Goal: Use online tool/utility: Utilize a website feature to perform a specific function

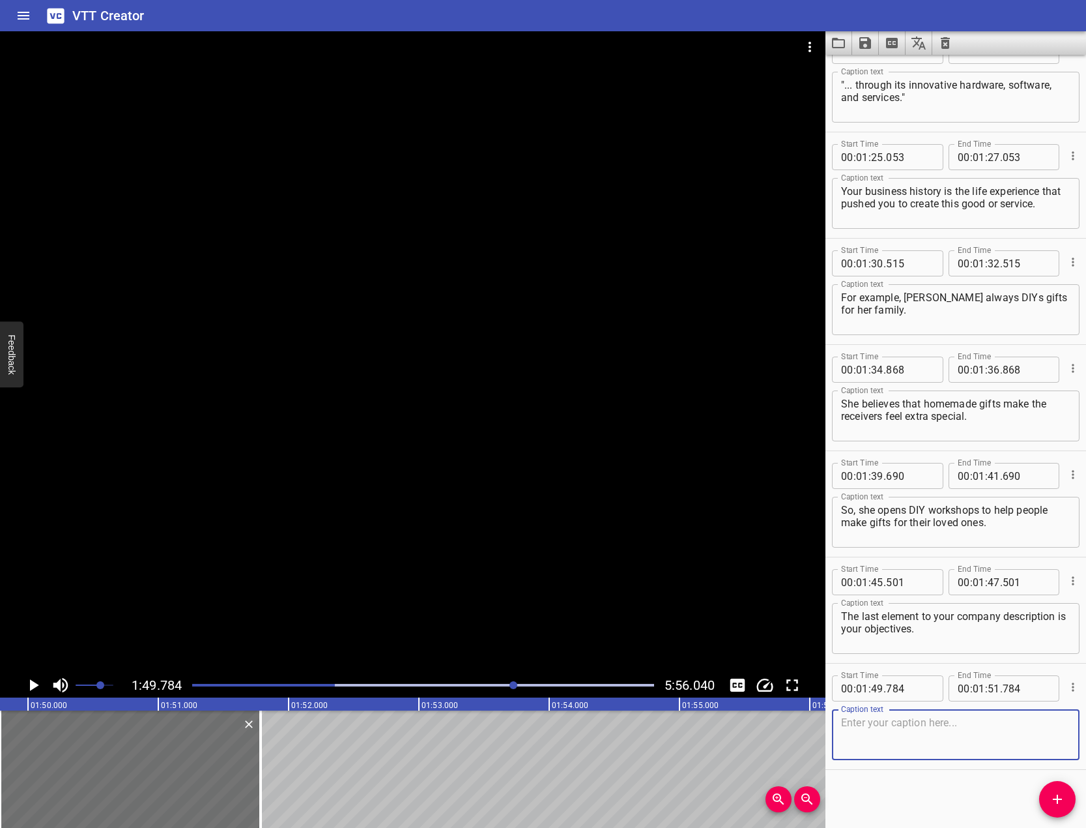
scroll to position [1519, 0]
click at [910, 711] on div "Caption text" at bounding box center [956, 733] width 248 height 51
click at [377, 406] on div at bounding box center [413, 351] width 826 height 641
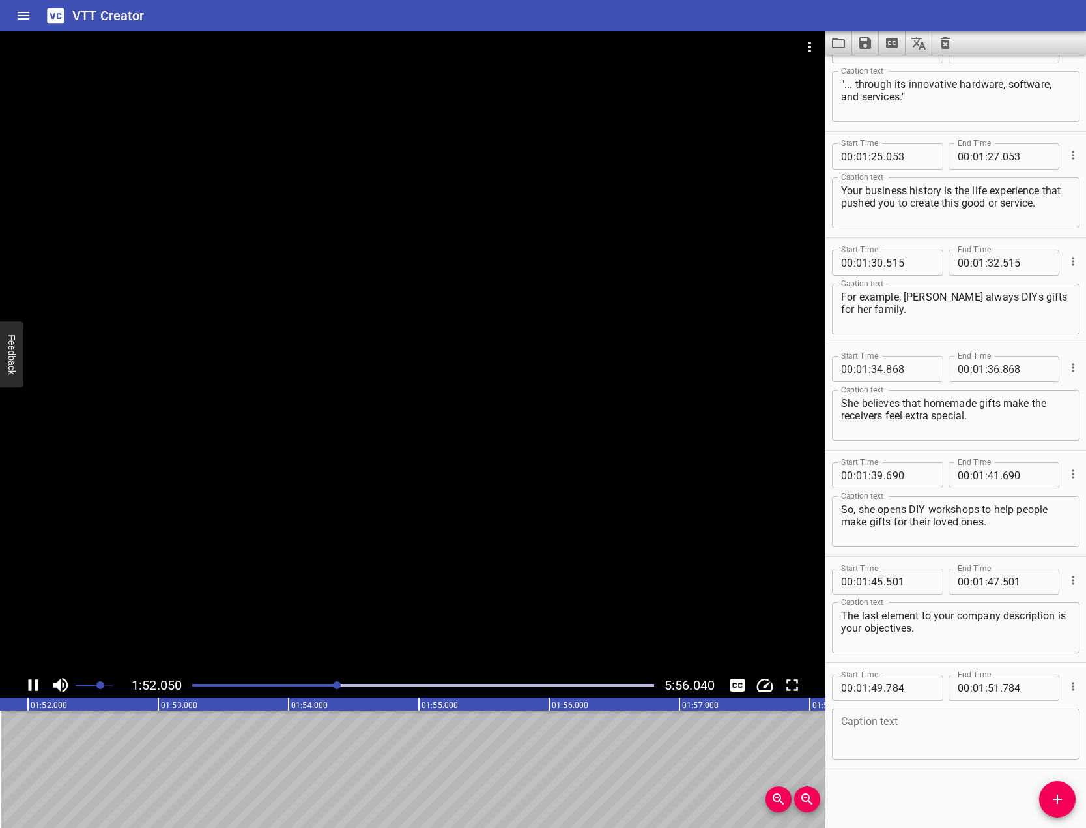
click at [392, 380] on div at bounding box center [413, 351] width 826 height 641
click at [993, 738] on textarea at bounding box center [955, 734] width 229 height 37
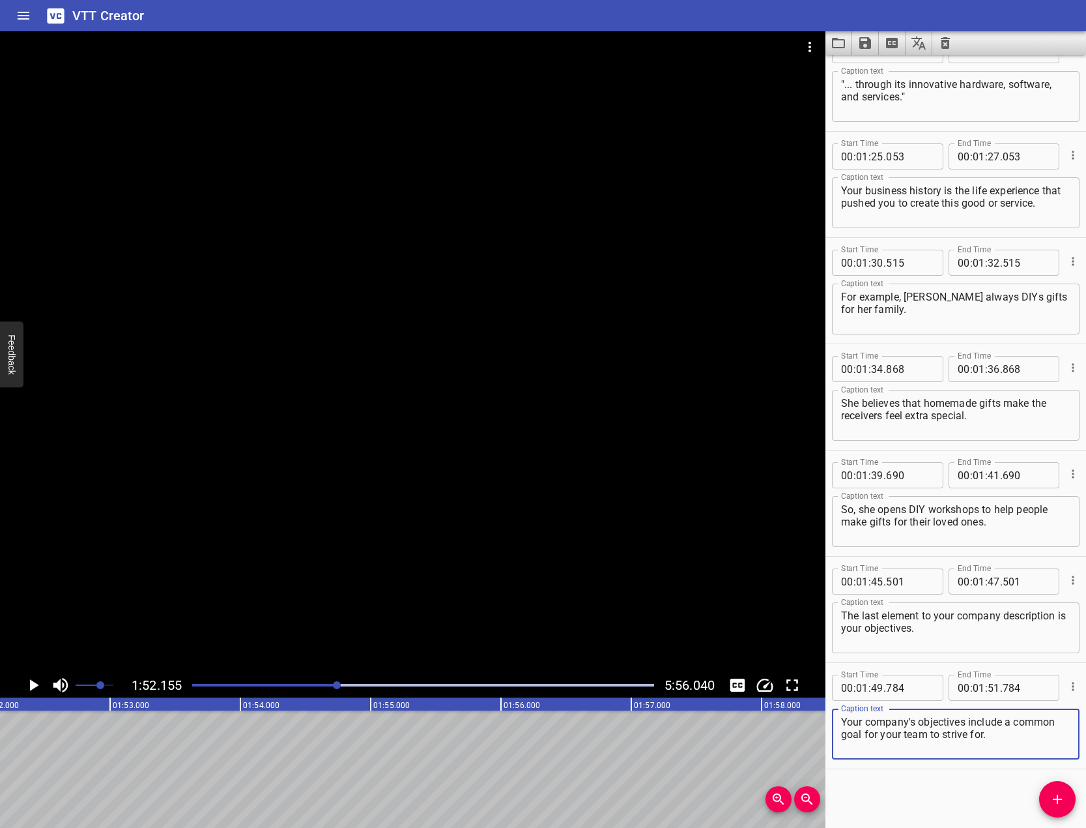
type textarea "Your company's objectives include a common goal for your team to strive for."
click at [180, 428] on div at bounding box center [413, 351] width 826 height 641
click at [35, 686] on icon "Play/Pause" at bounding box center [33, 685] width 20 height 20
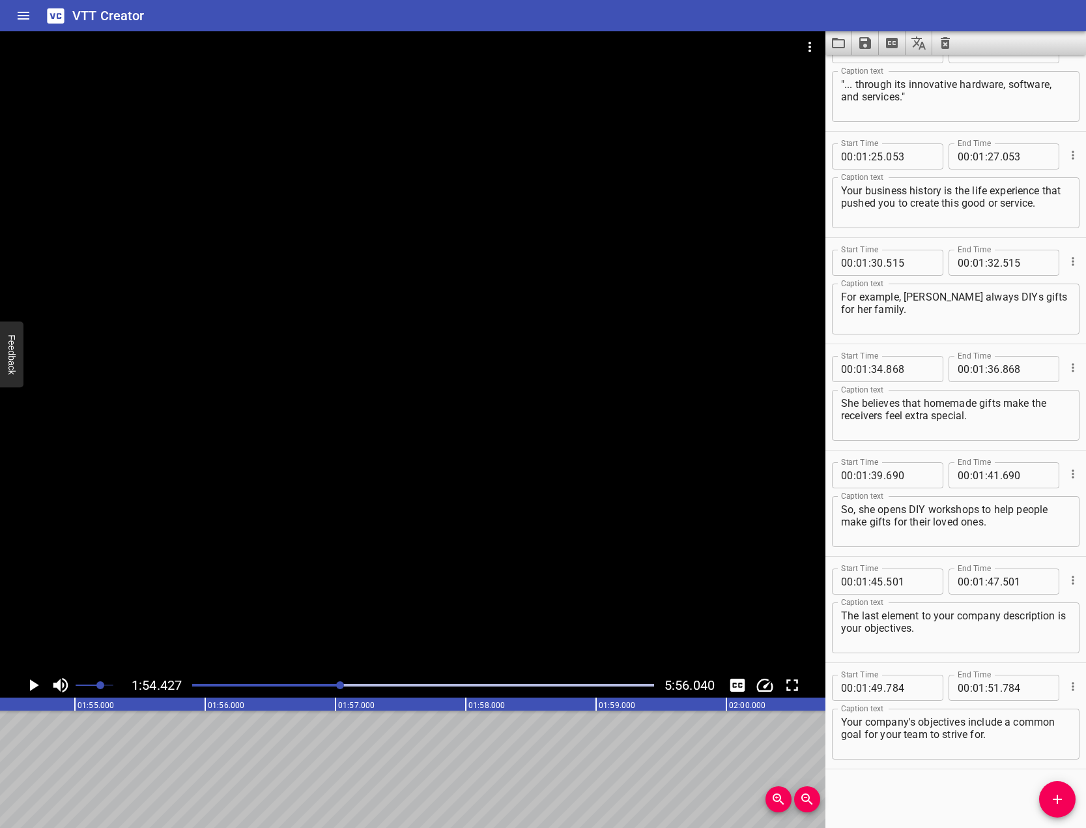
click at [1061, 793] on icon "Add Cue" at bounding box center [1058, 799] width 16 height 16
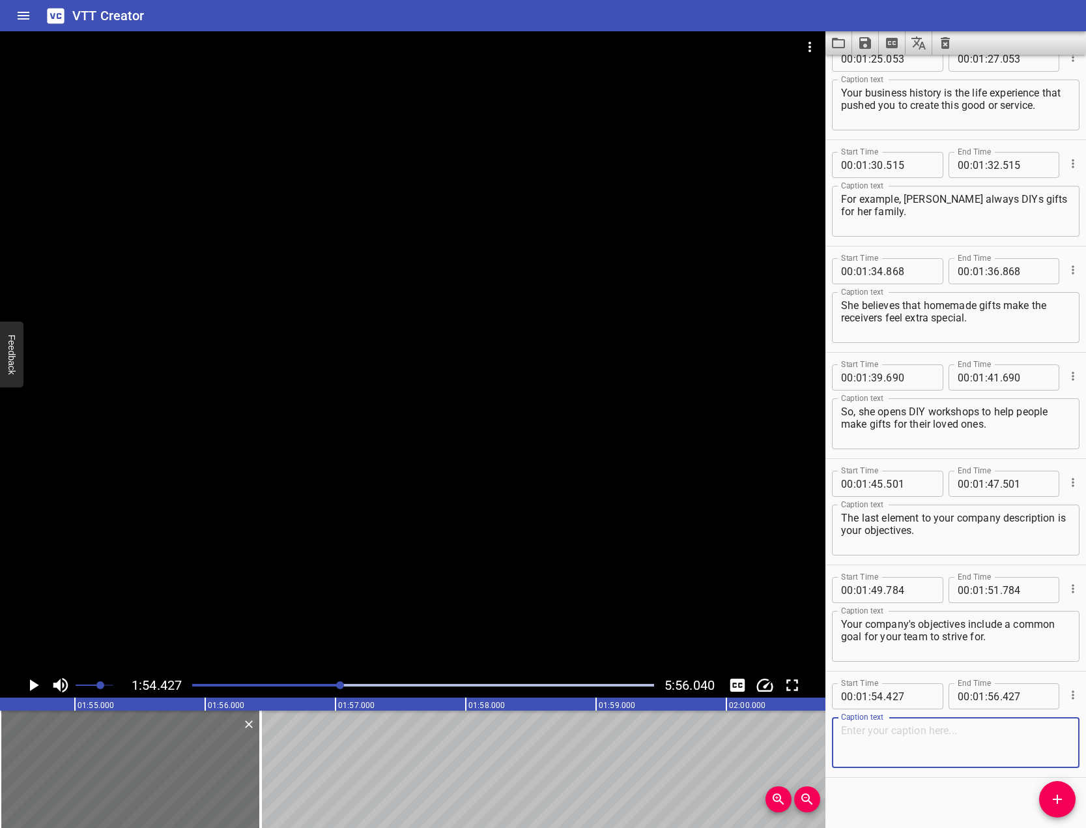
scroll to position [1625, 0]
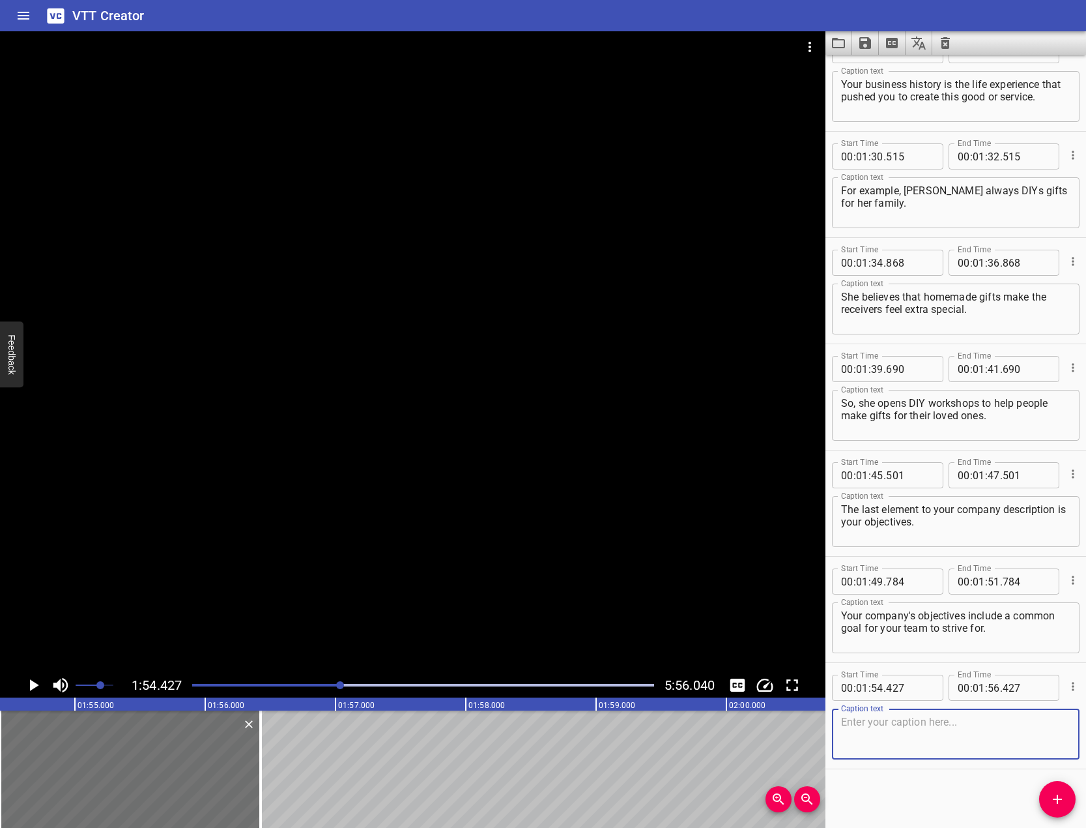
click at [892, 741] on textarea at bounding box center [955, 734] width 229 height 37
click at [339, 522] on div at bounding box center [413, 351] width 826 height 641
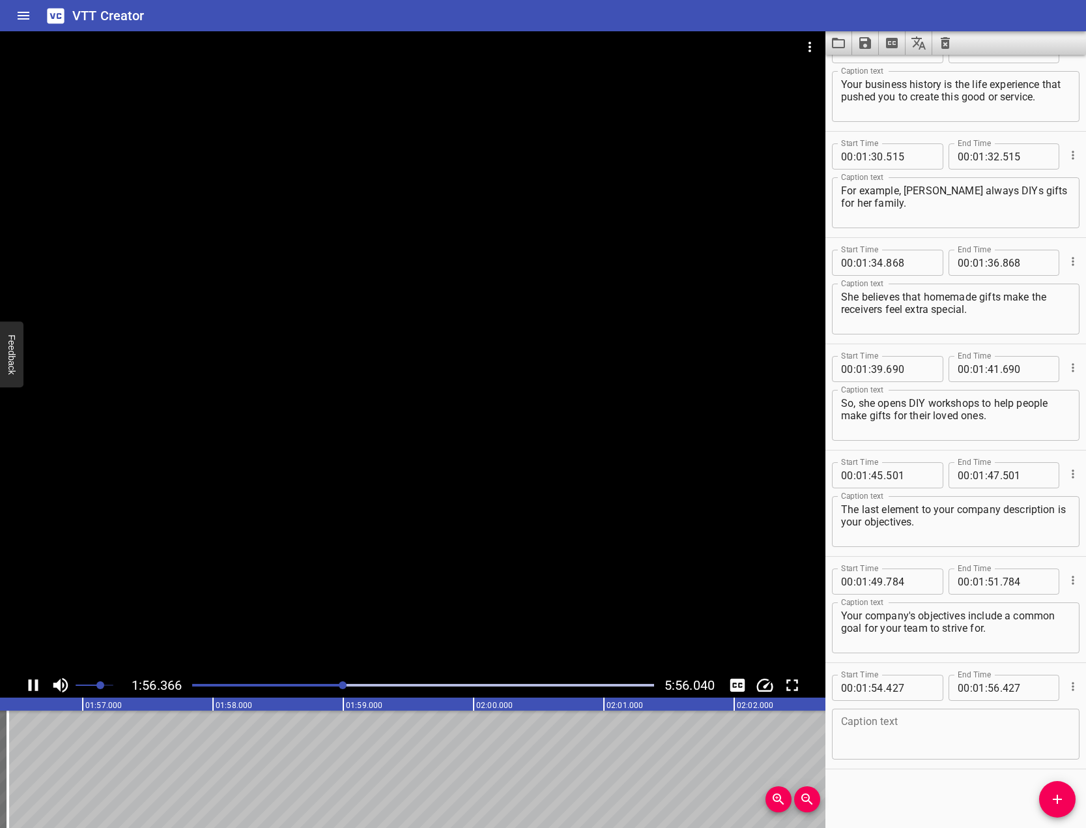
click at [31, 688] on icon "Play/Pause" at bounding box center [34, 685] width 10 height 12
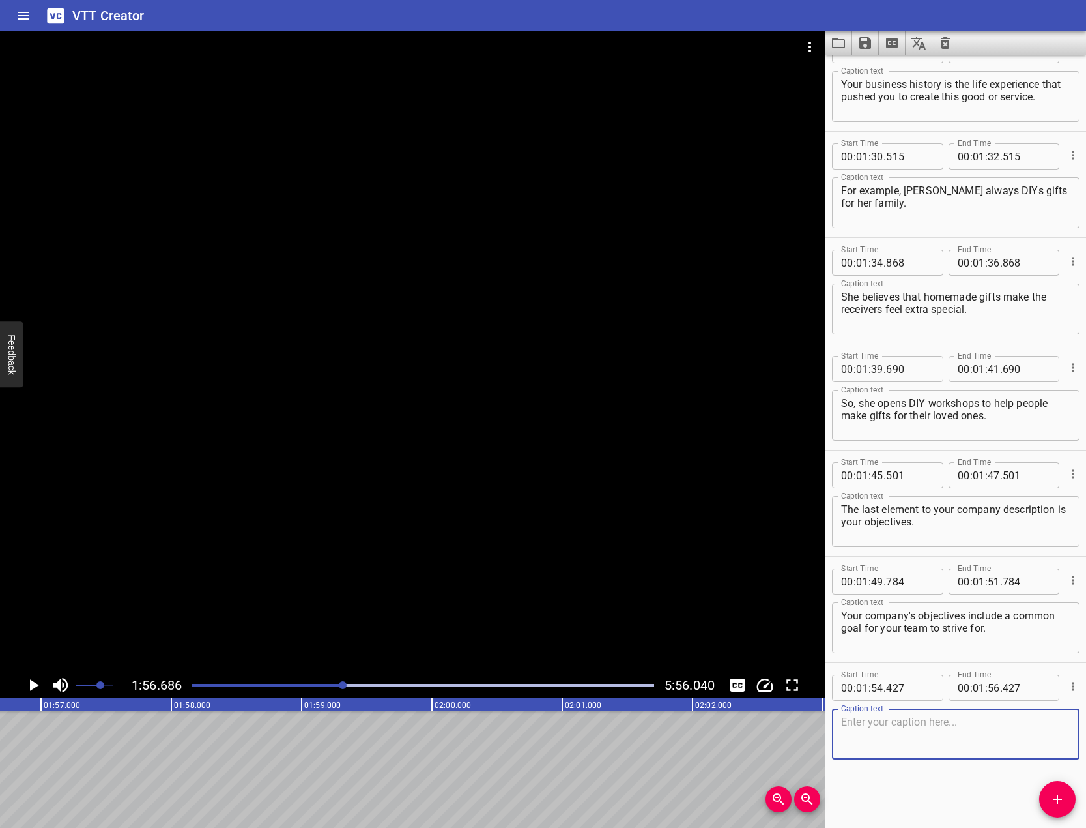
click at [946, 731] on textarea at bounding box center [955, 734] width 229 height 37
drag, startPoint x: 387, startPoint y: 345, endPoint x: 246, endPoint y: 439, distance: 169.6
click at [386, 345] on div at bounding box center [413, 351] width 826 height 641
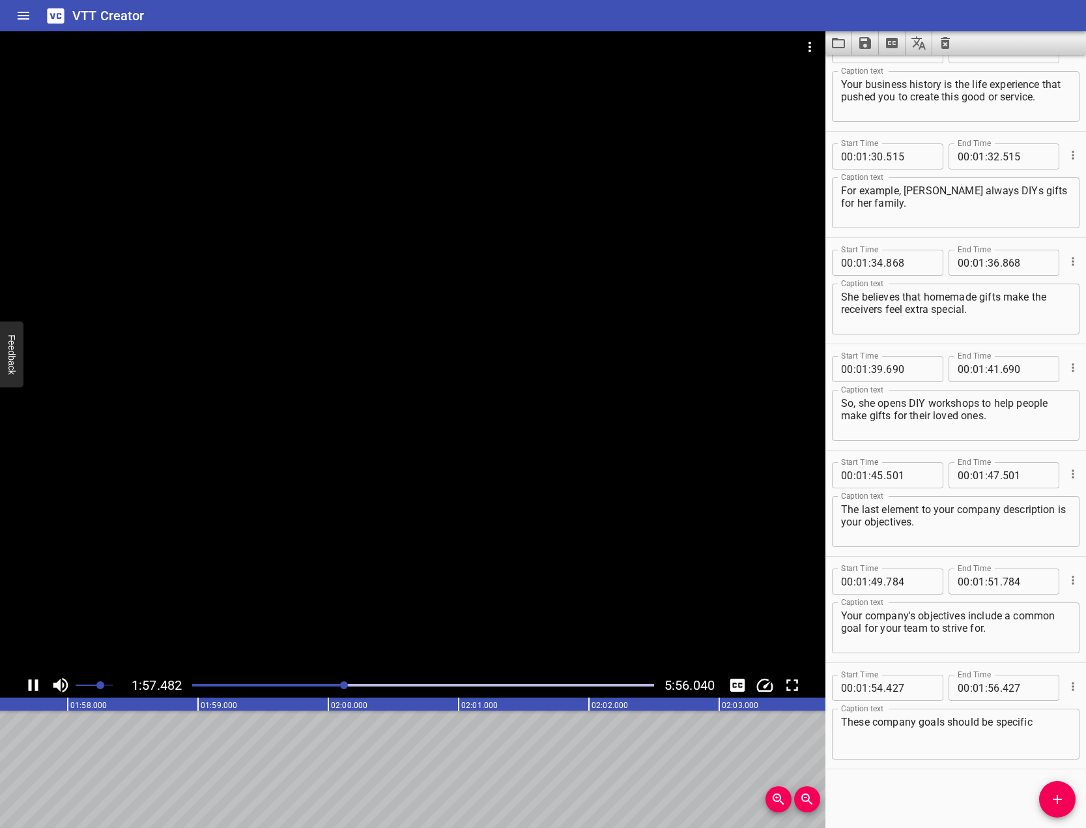
click at [36, 682] on icon "Play/Pause" at bounding box center [34, 685] width 10 height 12
click at [1044, 724] on textarea "These company goals should be specific" at bounding box center [955, 734] width 229 height 37
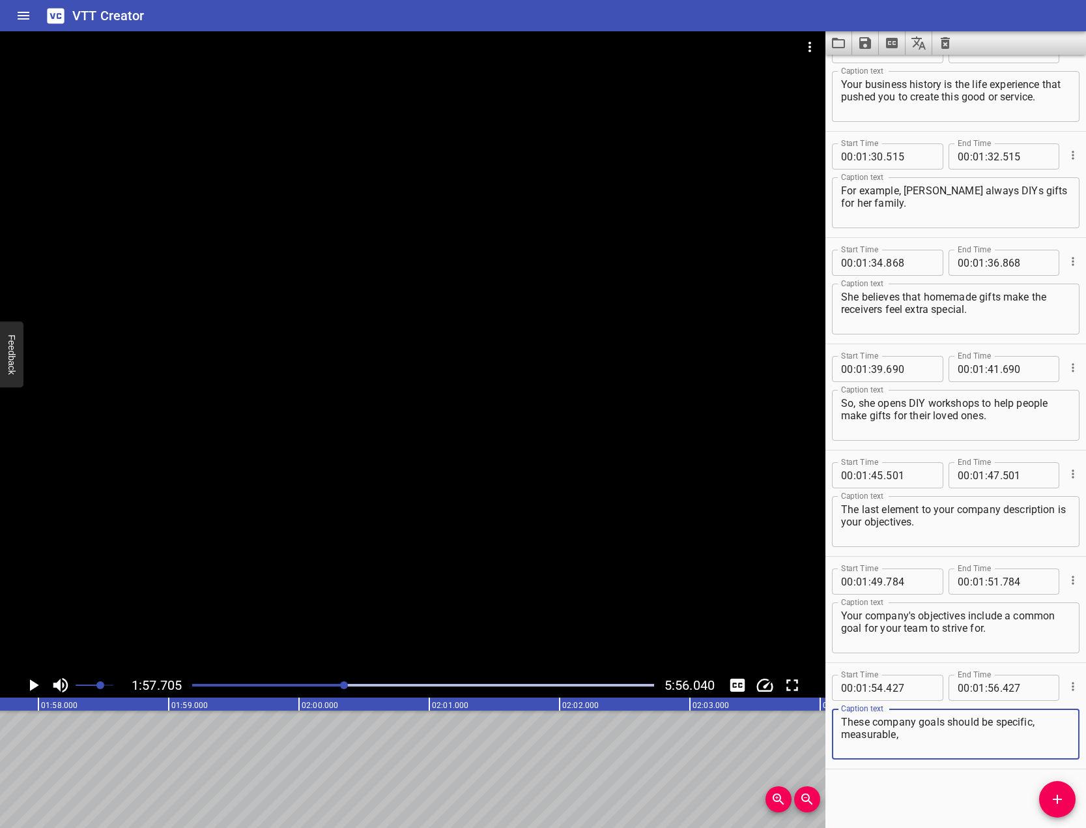
click at [140, 371] on div at bounding box center [413, 351] width 826 height 641
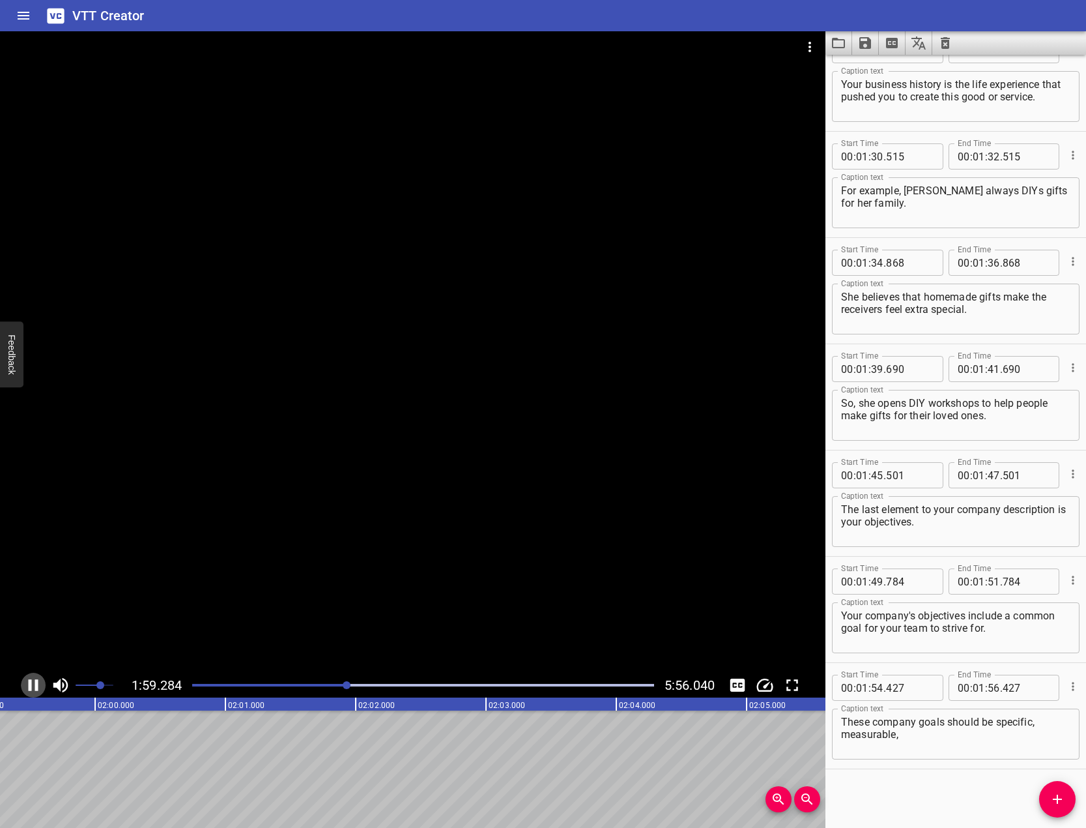
click at [35, 681] on icon "Play/Pause" at bounding box center [34, 685] width 10 height 12
click at [1009, 768] on hr at bounding box center [956, 768] width 261 height 1
click at [1006, 751] on textarea "These company goals should be specific, measurable," at bounding box center [955, 734] width 229 height 37
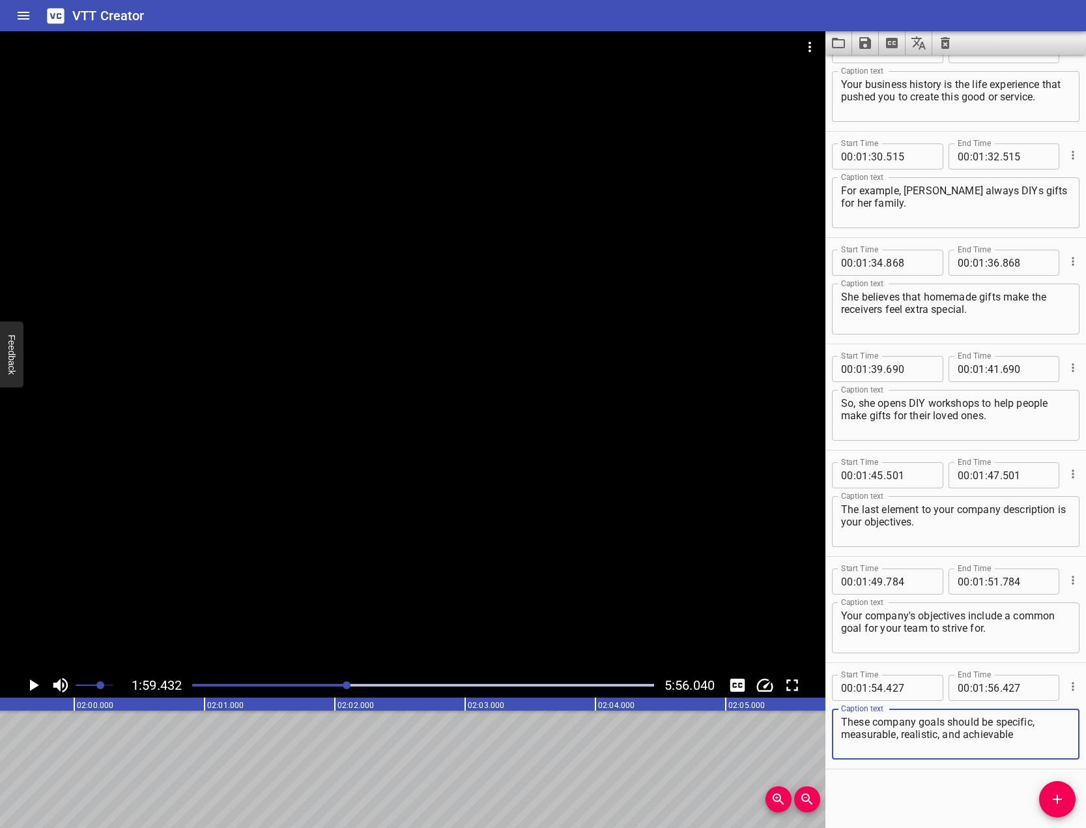
click at [197, 377] on div at bounding box center [413, 351] width 826 height 641
click at [33, 682] on icon "Play/Pause" at bounding box center [33, 685] width 20 height 20
click at [1025, 748] on textarea "These company goals should be specific, measurable, realistic, and achievable" at bounding box center [955, 734] width 229 height 37
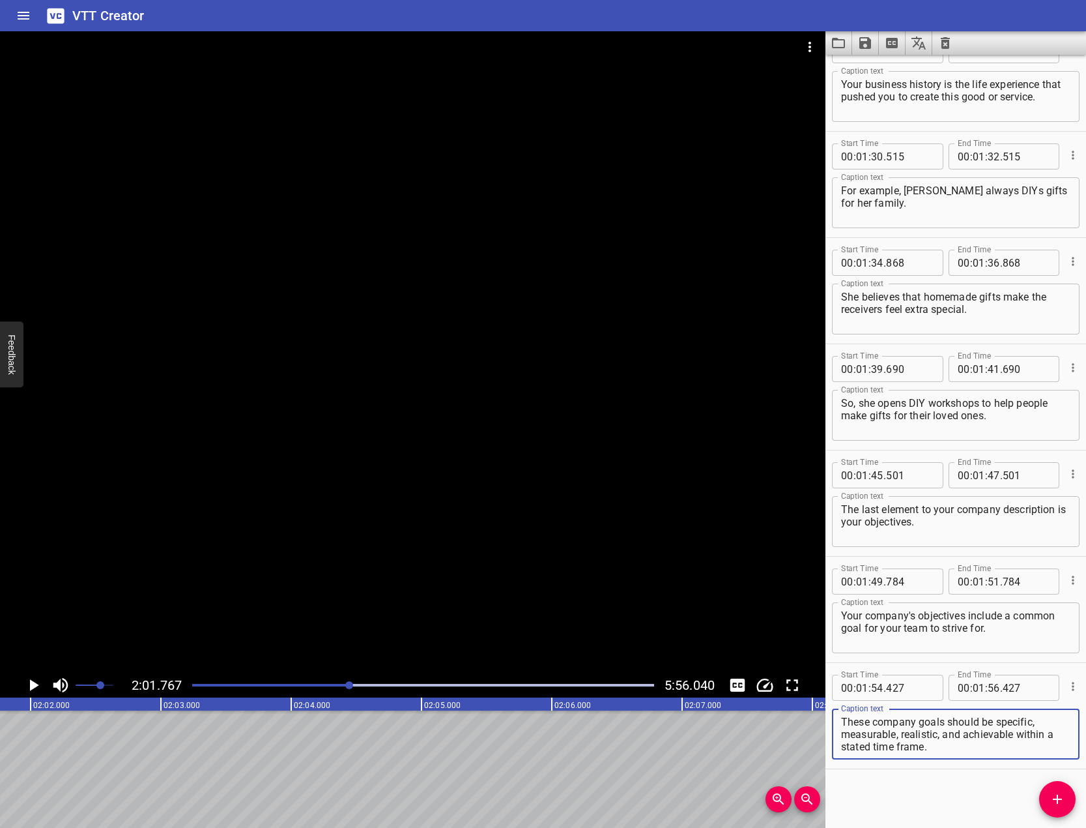
type textarea "These company goals should be specific, measurable, realistic, and achievable w…"
click at [1062, 791] on icon "Add Cue" at bounding box center [1058, 799] width 16 height 16
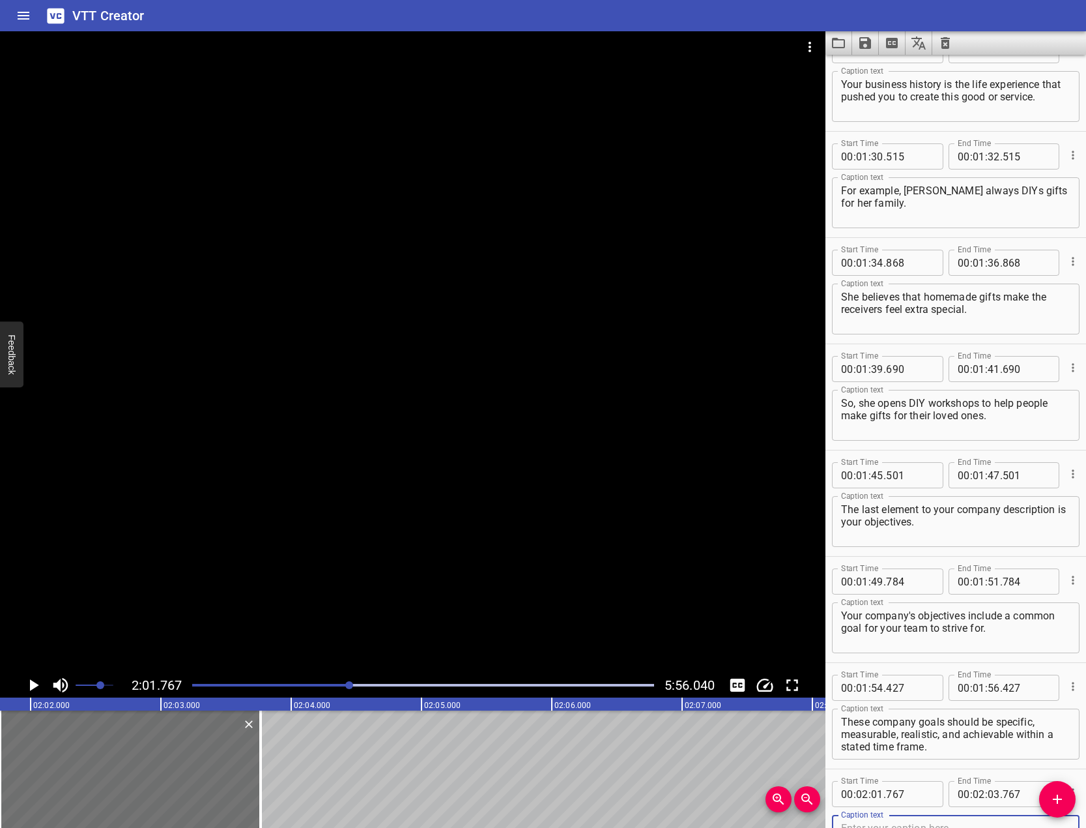
scroll to position [1632, 0]
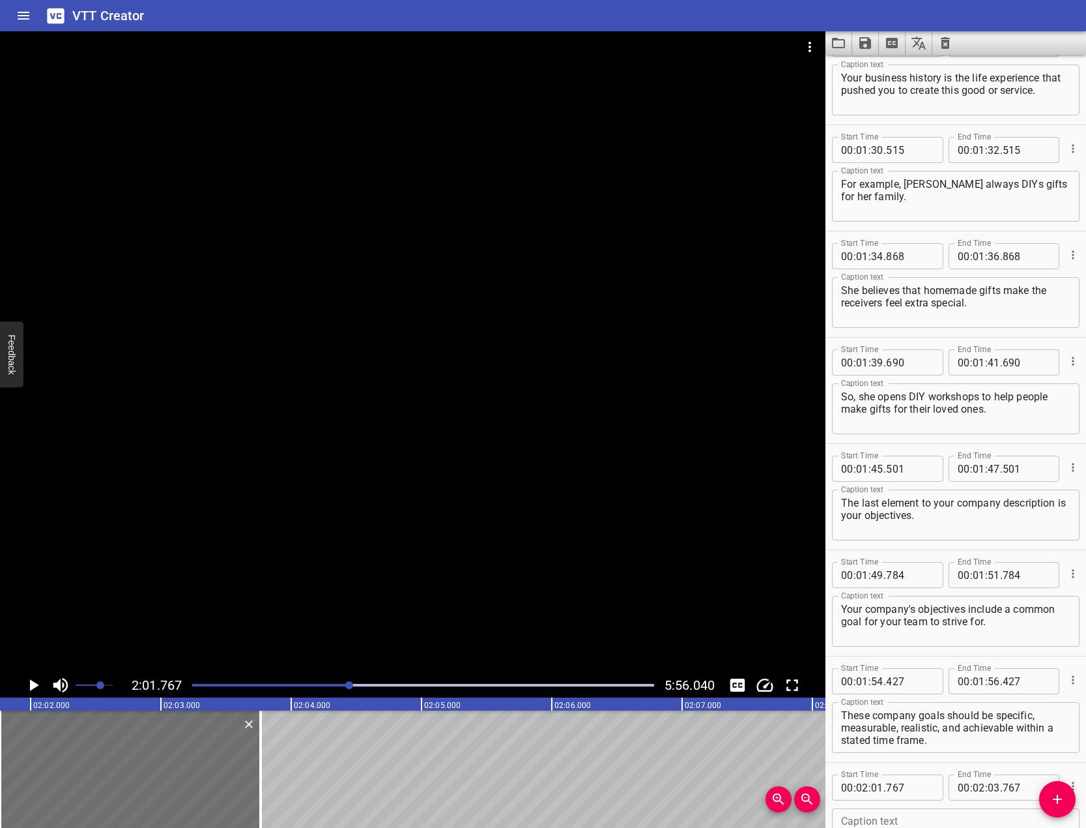
click at [281, 307] on div at bounding box center [413, 351] width 826 height 641
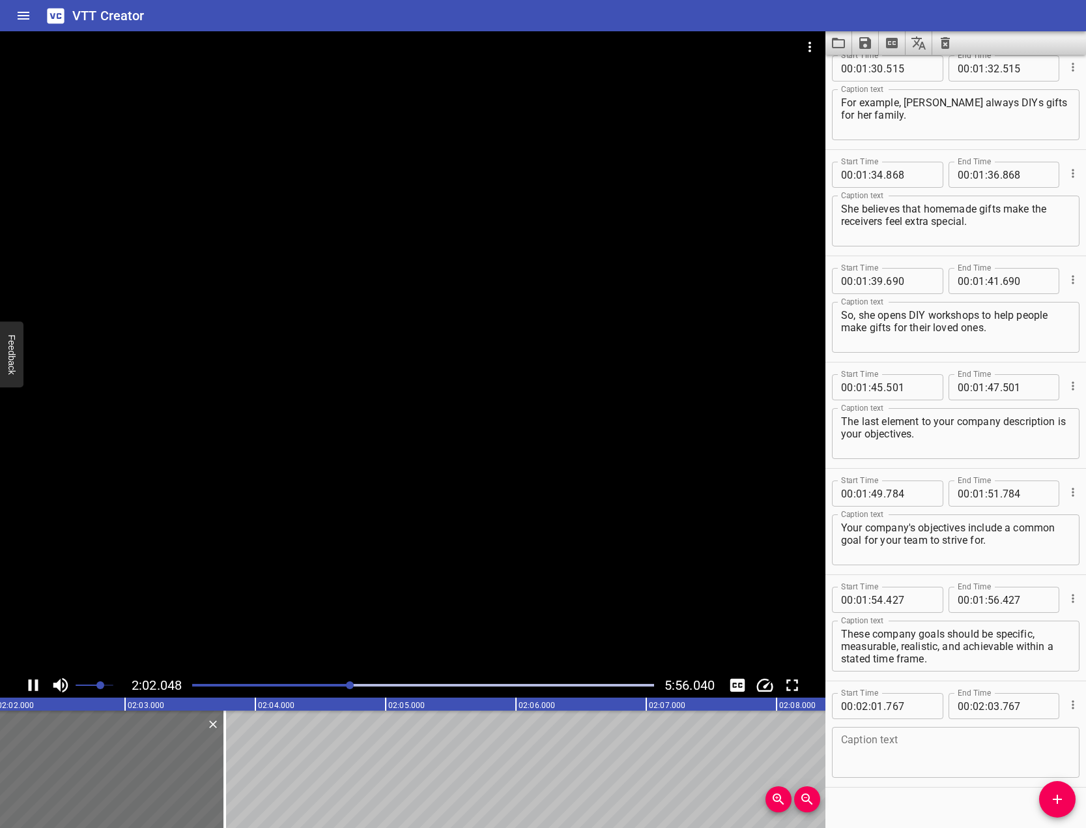
scroll to position [1732, 0]
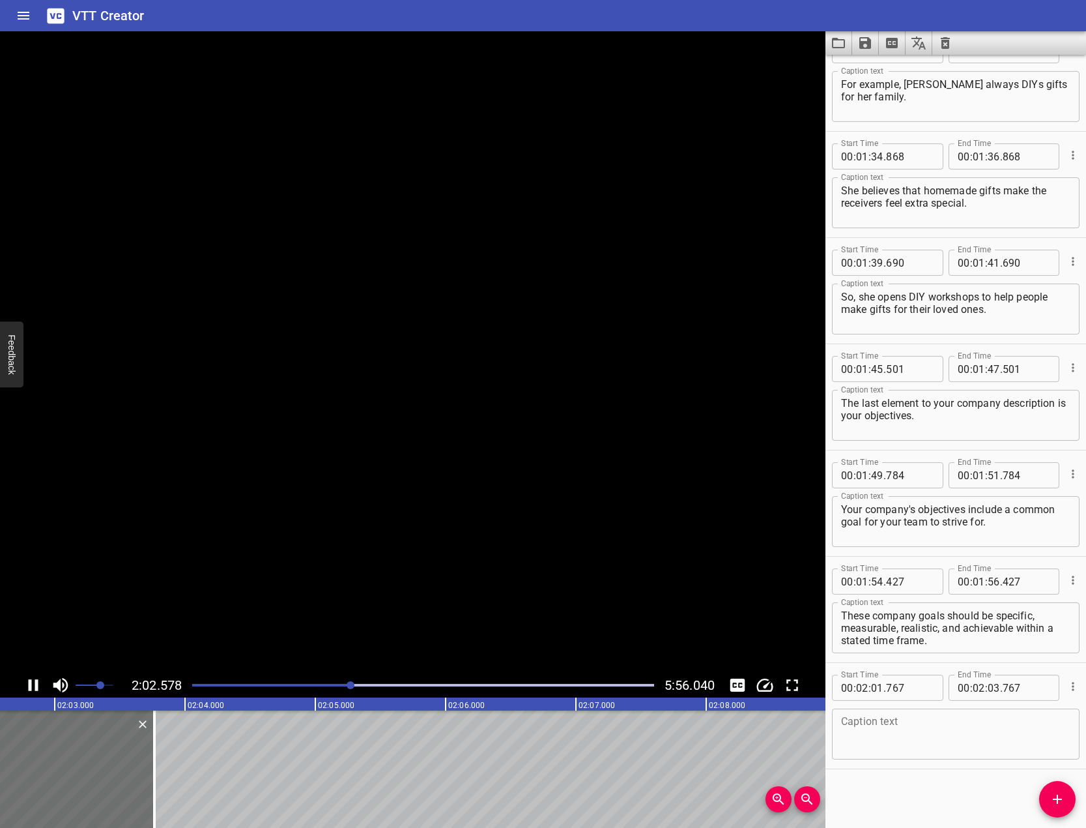
click at [281, 307] on video at bounding box center [413, 351] width 826 height 641
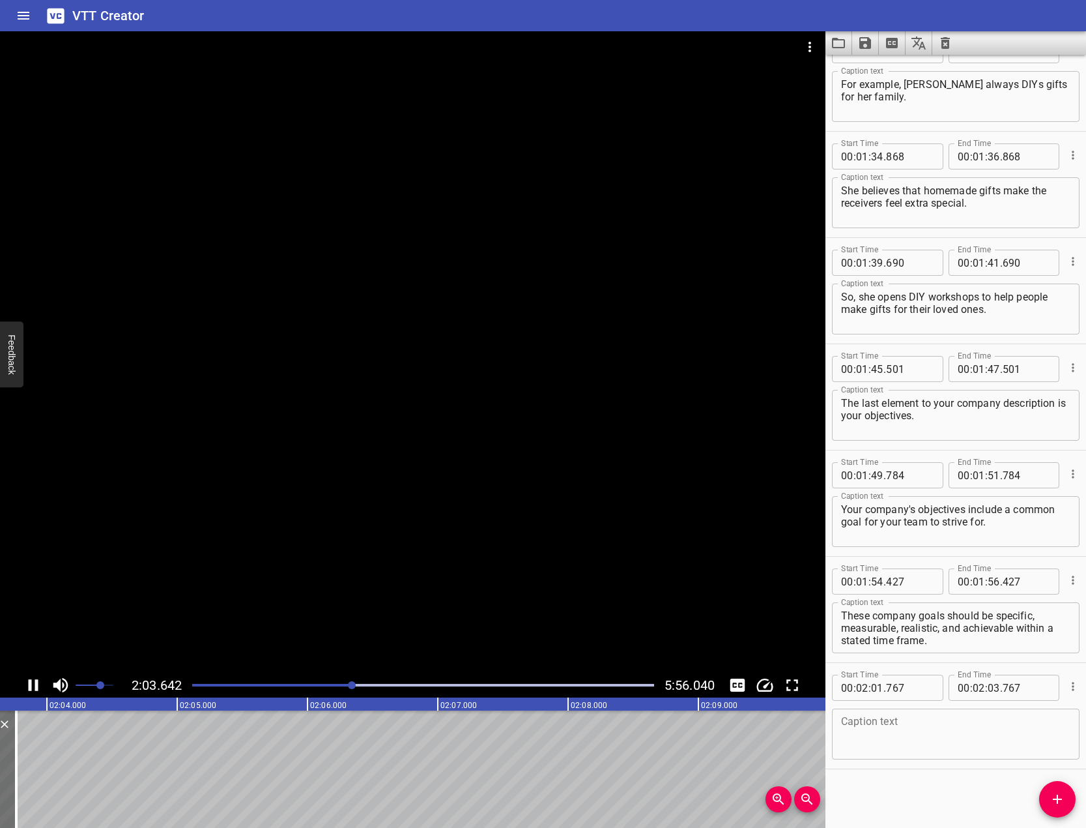
click at [364, 315] on div at bounding box center [413, 351] width 826 height 641
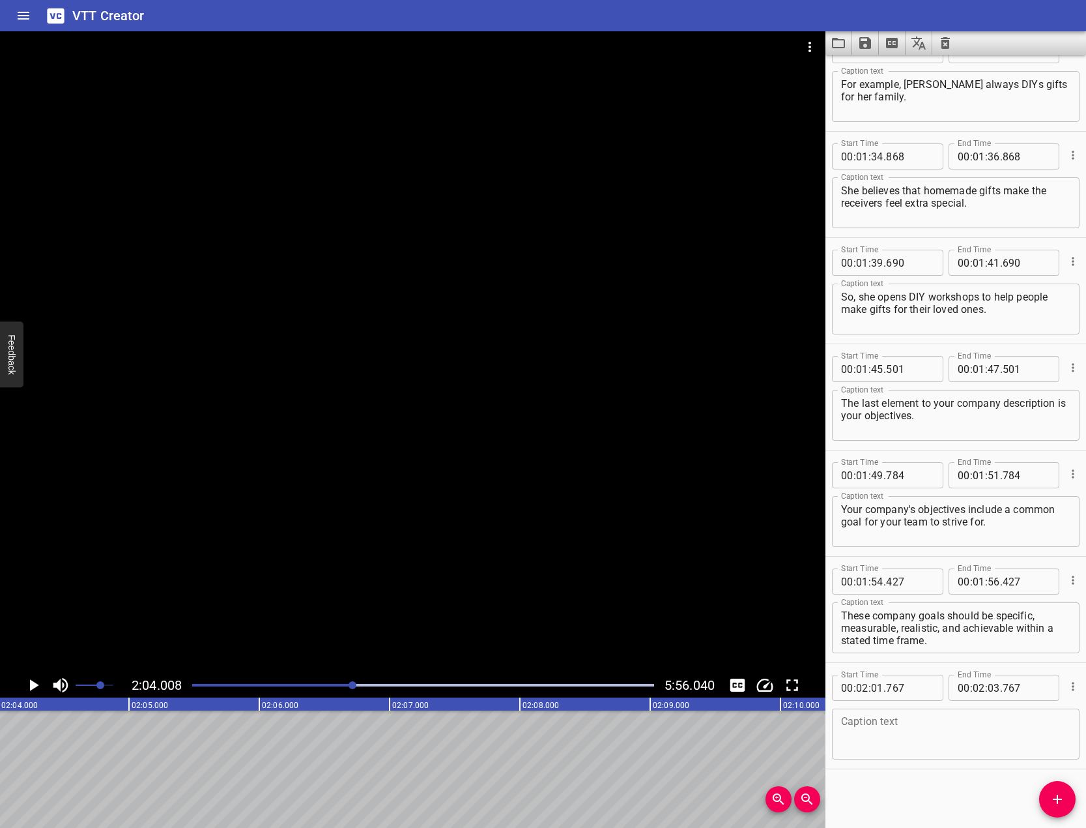
click at [998, 734] on textarea at bounding box center [955, 734] width 229 height 37
type textarea "For example, one shop's objective"
click at [963, 808] on div "Start Time 00 : 00 : 00 . 000 Start Time End Time 00 : 00 : 02 . 000 End Time C…" at bounding box center [956, 441] width 261 height 773
